Goal: Information Seeking & Learning: Learn about a topic

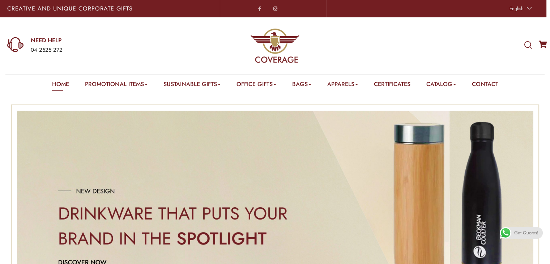
click at [190, 31] on div at bounding box center [275, 45] width 176 height 49
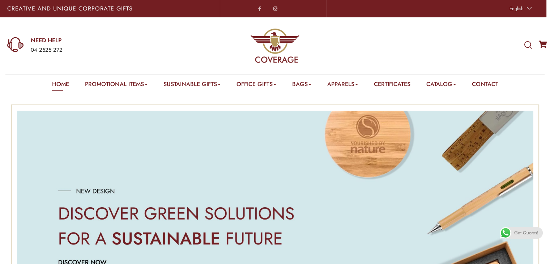
click at [107, 54] on div "04 2525 272" at bounding box center [105, 50] width 149 height 9
click at [330, 37] on div at bounding box center [275, 45] width 176 height 49
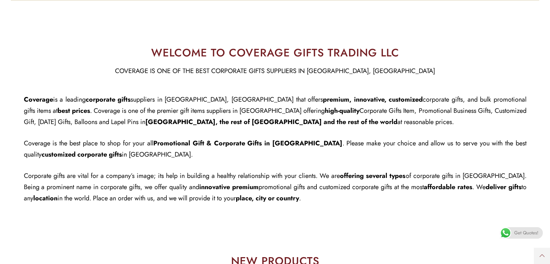
scroll to position [375, 0]
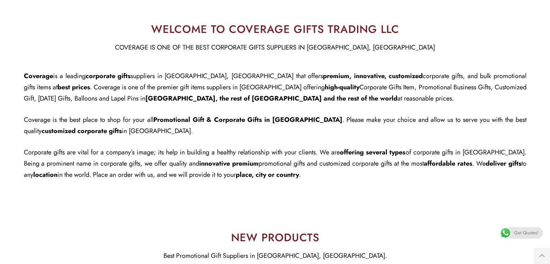
click at [167, 142] on div "Coverage is a leading corporate gifts suppliers in [GEOGRAPHIC_DATA], [GEOGRAPH…" at bounding box center [275, 125] width 503 height 110
drag, startPoint x: 156, startPoint y: 119, endPoint x: 261, endPoint y: 116, distance: 104.5
click at [261, 116] on span "Promotional Gift & Corporate Gifts in [GEOGRAPHIC_DATA]" at bounding box center [247, 119] width 189 height 9
drag, startPoint x: 262, startPoint y: 118, endPoint x: 156, endPoint y: 116, distance: 105.9
click at [156, 116] on span "Promotional Gift & Corporate Gifts in [GEOGRAPHIC_DATA]" at bounding box center [247, 119] width 189 height 9
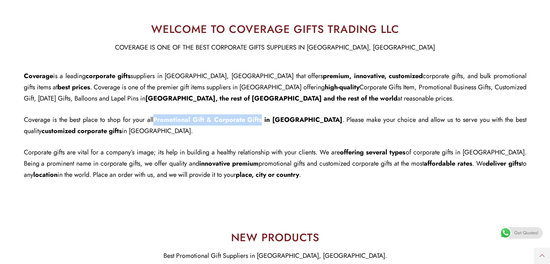
copy span "Promotional Gift & Corporate Gifts"
click at [340, 149] on span "Corporate gifts are vital for a company’s image; its help in building a healthy…" at bounding box center [182, 152] width 316 height 9
click at [261, 132] on p "Coverage is the best place to shop for your all Promotional Gift & Corporate Gi…" at bounding box center [275, 125] width 503 height 22
